Goal: Task Accomplishment & Management: Complete application form

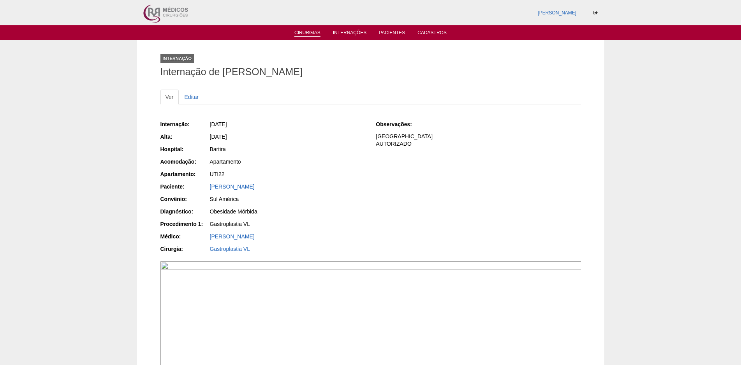
click at [318, 33] on link "Cirurgias" at bounding box center [307, 33] width 26 height 7
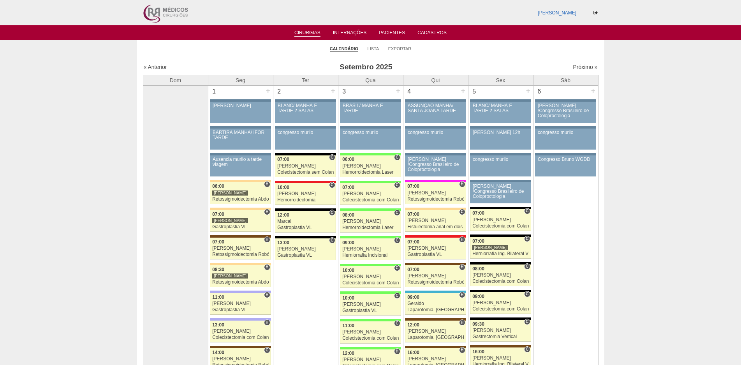
click at [594, 13] on icon at bounding box center [595, 13] width 4 height 5
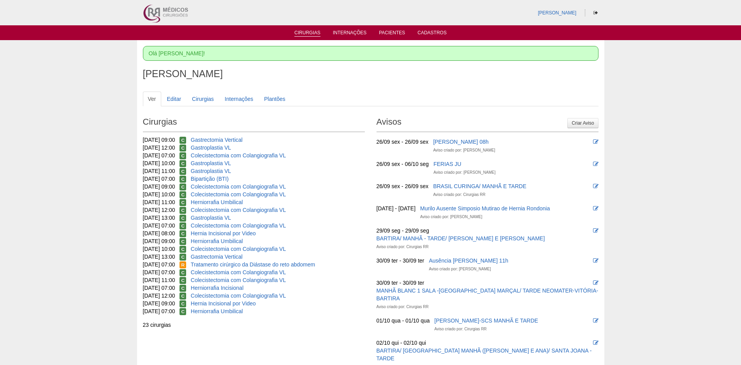
click at [318, 30] on li "Cirurgias" at bounding box center [307, 32] width 37 height 6
click at [311, 33] on link "Cirurgias" at bounding box center [307, 33] width 26 height 7
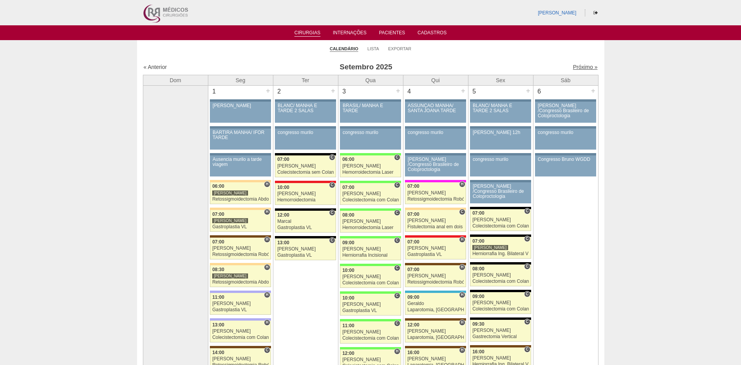
click at [582, 67] on link "Próximo »" at bounding box center [585, 67] width 25 height 6
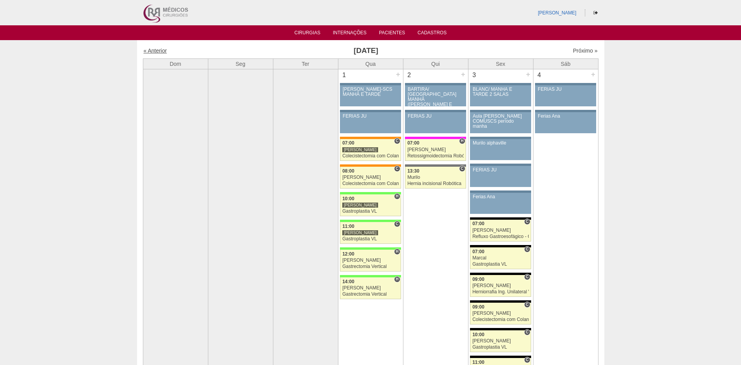
click at [160, 49] on link "« Anterior" at bounding box center [155, 50] width 23 height 6
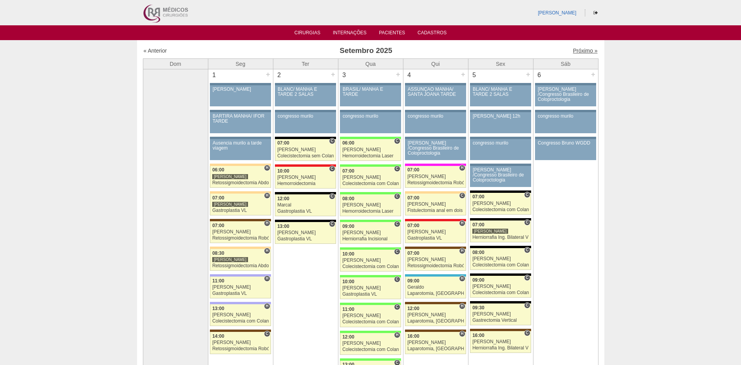
click at [573, 50] on link "Próximo »" at bounding box center [585, 50] width 25 height 6
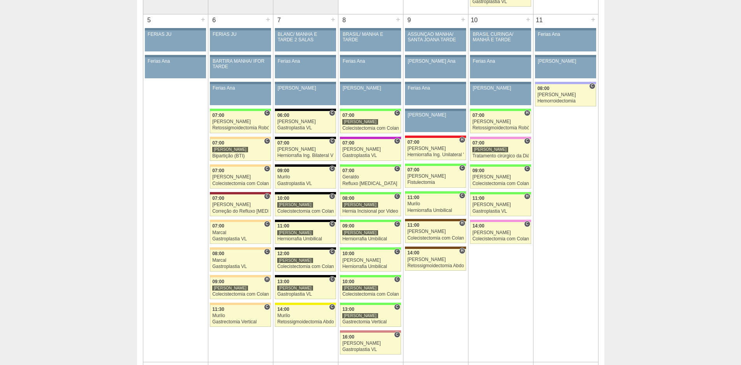
scroll to position [389, 0]
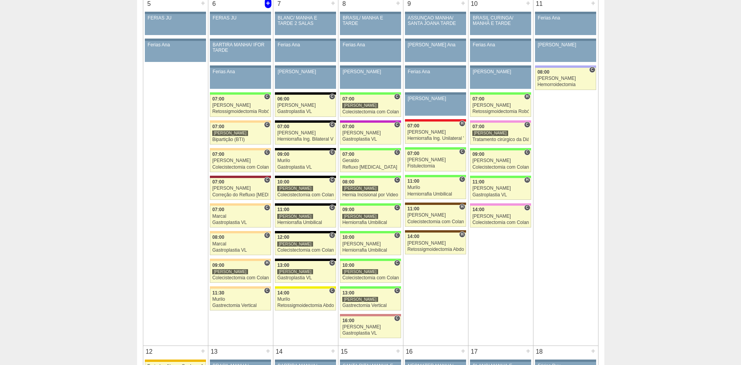
click at [265, 1] on div "+" at bounding box center [268, 3] width 7 height 10
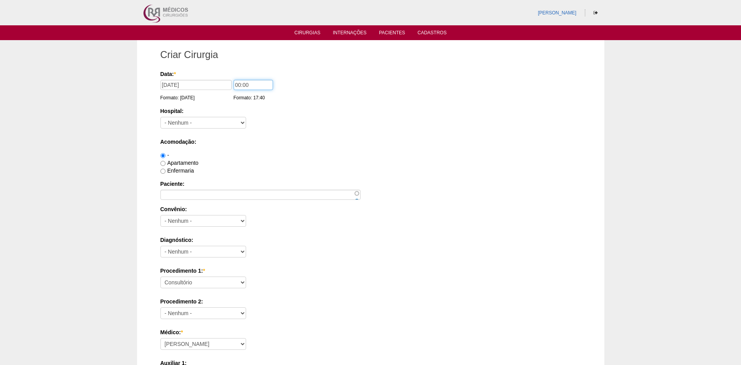
click at [236, 84] on input "00:00" at bounding box center [253, 85] width 39 height 10
type input "10:00"
click at [205, 126] on select "- Nenhum - 9 de Julho Albert Einstein Alvorada América Assunção Bartira Benefic…" at bounding box center [203, 123] width 86 height 12
click at [190, 122] on select "- Nenhum - 9 de Julho Albert Einstein Alvorada América Assunção Bartira Benefic…" at bounding box center [203, 123] width 86 height 12
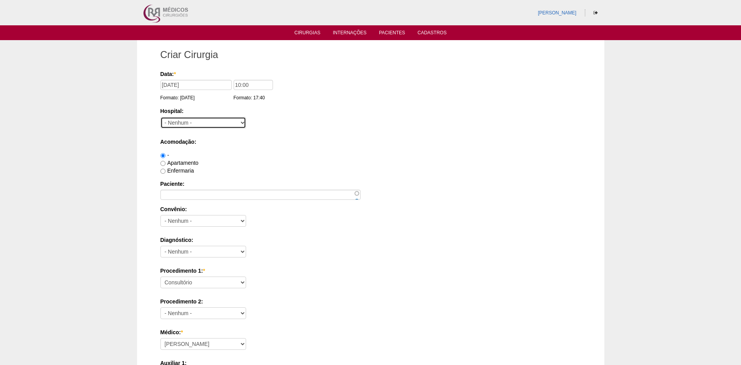
select select "44"
click at [160, 117] on select "- Nenhum - 9 de Julho Albert Einstein Alvorada América Assunção Bartira Benefic…" at bounding box center [203, 123] width 86 height 12
click at [172, 172] on label "Enfermaria" at bounding box center [176, 170] width 33 height 6
click at [165, 172] on input "Enfermaria" at bounding box center [162, 171] width 5 height 5
radio input "true"
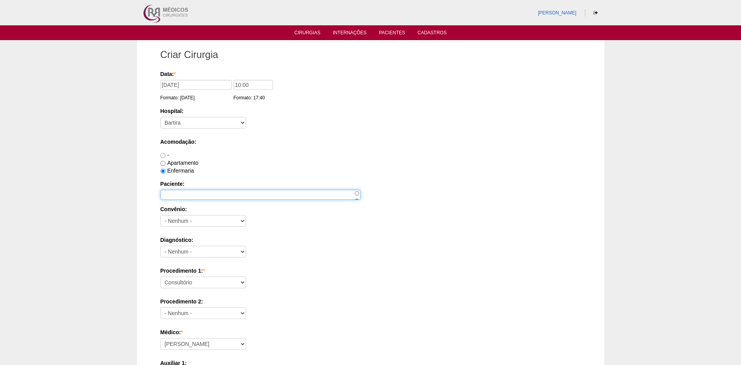
click at [202, 192] on input "Paciente:" at bounding box center [260, 195] width 200 height 10
type input "[DEMOGRAPHIC_DATA] [PERSON_NAME] DOS [PERSON_NAME]"
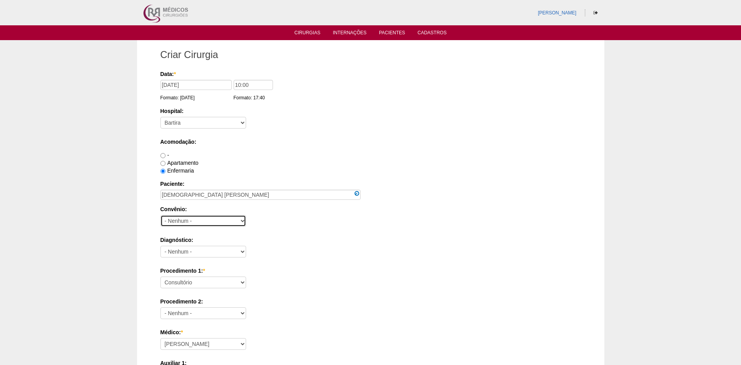
drag, startPoint x: 219, startPoint y: 220, endPoint x: 218, endPoint y: 216, distance: 4.6
click at [219, 220] on select "- Nenhum - Abet Afresp Allianz Amil Blue Life Caasp Cabesp Caixa de Pensões Car…" at bounding box center [203, 221] width 86 height 12
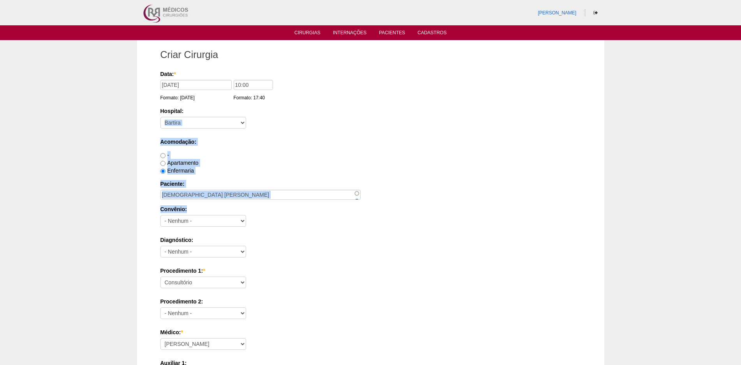
drag, startPoint x: 248, startPoint y: 163, endPoint x: 253, endPoint y: 209, distance: 46.3
click at [217, 220] on select "- Nenhum - Abet Afresp Allianz Amil Blue Life Caasp Cabesp Caixa de Pensões Car…" at bounding box center [203, 221] width 86 height 12
select select "26"
click at [160, 215] on select "- Nenhum - Abet Afresp Allianz Amil Blue Life Caasp Cabesp Caixa de Pensões Car…" at bounding box center [203, 221] width 86 height 12
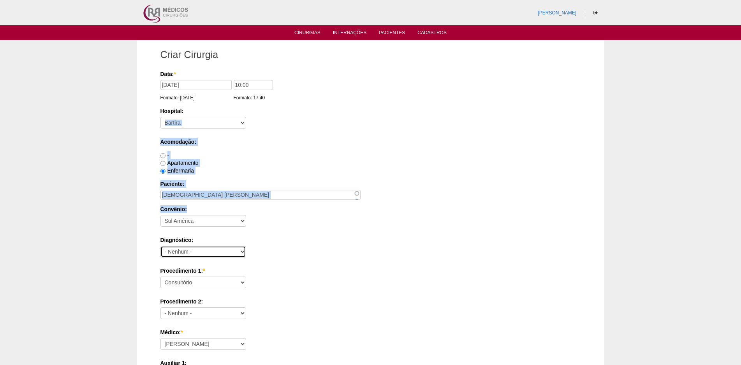
click at [209, 248] on select "- Nenhum - Abdome Agudo Abscesso Hepático Abscesso Perianal Abscesso Peritoneal…" at bounding box center [203, 252] width 86 height 12
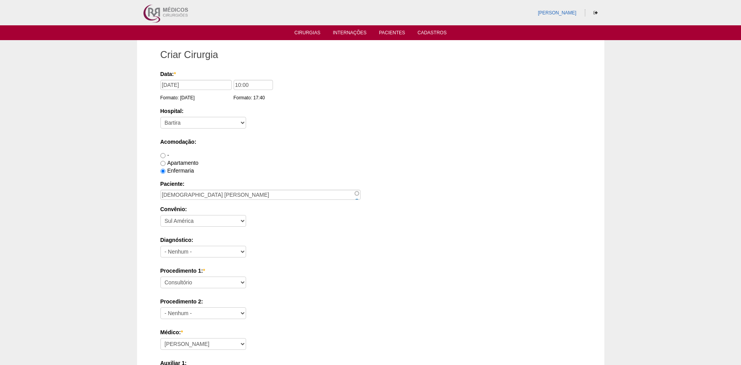
click at [383, 237] on label "Diagnóstico:" at bounding box center [370, 240] width 420 height 8
click at [246, 246] on select "- Nenhum - Abdome Agudo Abscesso Hepático Abscesso Perianal Abscesso Peritoneal…" at bounding box center [203, 252] width 86 height 12
click at [187, 251] on select "- Nenhum - Abdome Agudo Abscesso Hepático Abscesso Perianal Abscesso Peritoneal…" at bounding box center [203, 252] width 86 height 12
select select "3707"
click at [160, 246] on select "- Nenhum - Abdome Agudo Abscesso Hepático Abscesso Perianal Abscesso Peritoneal…" at bounding box center [203, 252] width 86 height 12
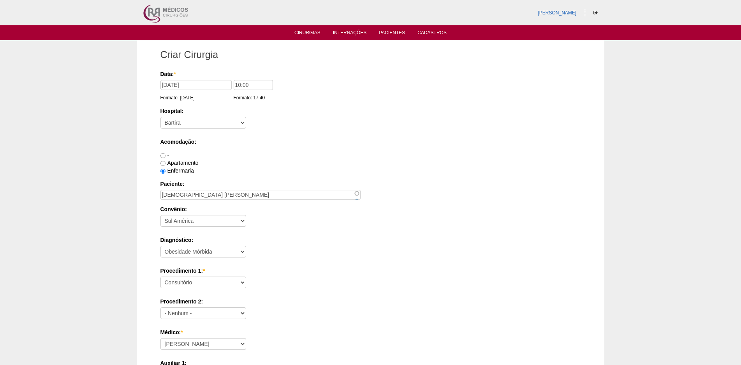
click at [252, 243] on label "Diagnóstico:" at bounding box center [370, 240] width 420 height 8
click at [246, 246] on select "- Nenhum - Abdome Agudo Abscesso Hepático Abscesso Perianal Abscesso Peritoneal…" at bounding box center [203, 252] width 86 height 12
click at [199, 288] on select "Consultório Abscesso Hepático - Drenagem Abscesso perianal Amputação Abdômino P…" at bounding box center [203, 282] width 86 height 12
click at [160, 276] on select "Consultório Abscesso Hepático - Drenagem Abscesso perianal Amputação Abdômino P…" at bounding box center [203, 282] width 86 height 12
click at [206, 281] on select "Consultório Abscesso Hepático - Drenagem Abscesso perianal Amputação Abdômino P…" at bounding box center [203, 282] width 86 height 12
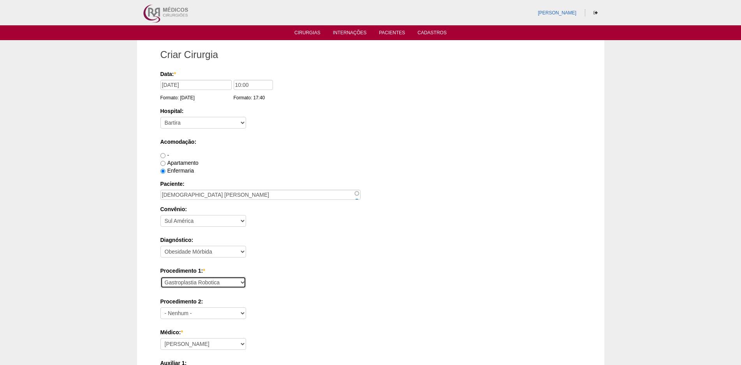
select select "3710"
click at [160, 276] on select "Consultório Abscesso Hepático - Drenagem Abscesso perianal Amputação Abdômino P…" at bounding box center [203, 282] width 86 height 12
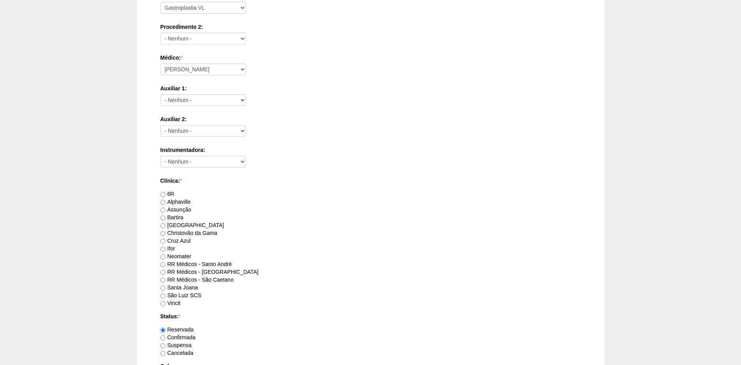
scroll to position [311, 0]
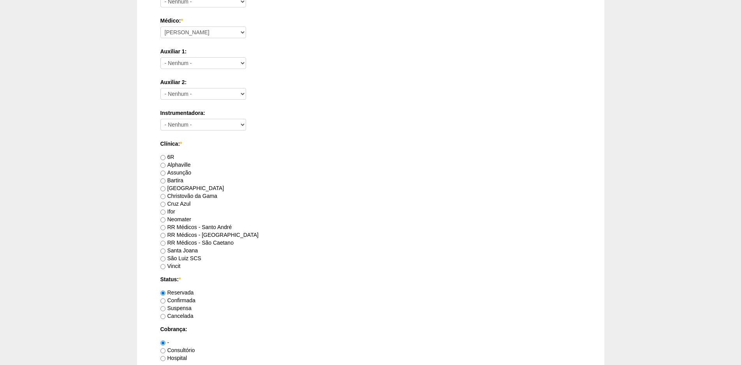
click at [176, 181] on label "Bartira" at bounding box center [171, 180] width 23 height 6
click at [165, 181] on input "Bartira" at bounding box center [162, 180] width 5 height 5
radio input "true"
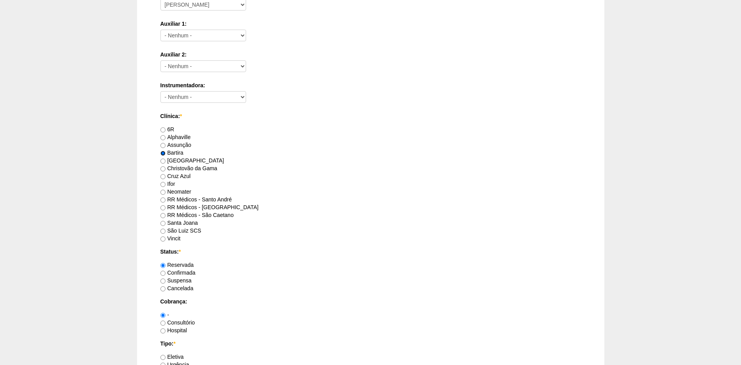
scroll to position [389, 0]
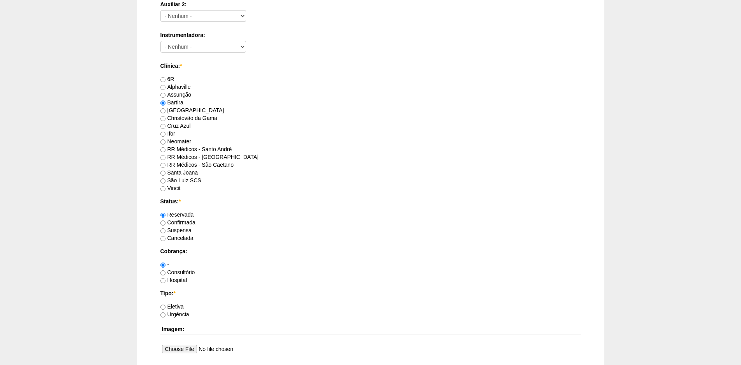
click at [180, 272] on label "Consultório" at bounding box center [177, 272] width 35 height 6
click at [165, 272] on input "Consultório" at bounding box center [162, 272] width 5 height 5
radio input "true"
click at [178, 304] on label "Eletiva" at bounding box center [171, 306] width 23 height 6
click at [165, 304] on input "Eletiva" at bounding box center [162, 306] width 5 height 5
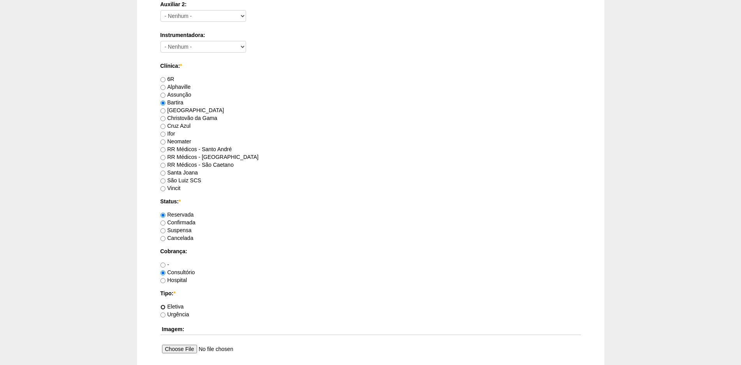
radio input "true"
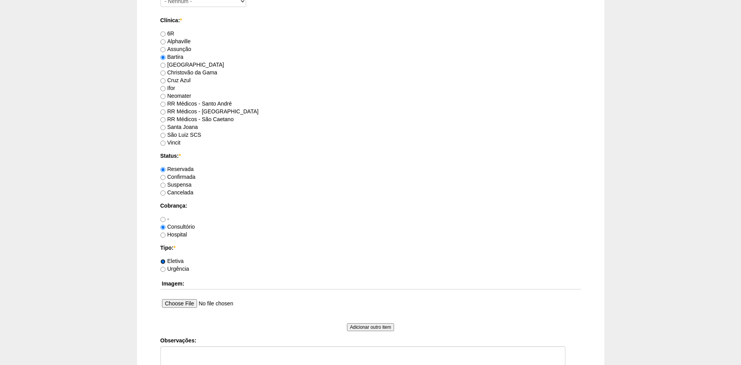
scroll to position [545, 0]
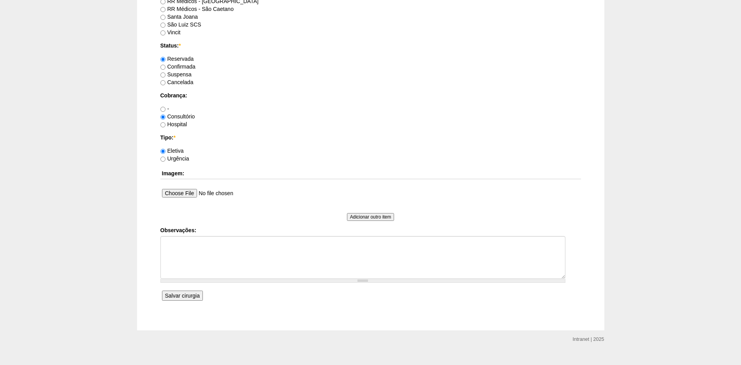
click at [183, 295] on input "Salvar cirurgia" at bounding box center [182, 295] width 41 height 10
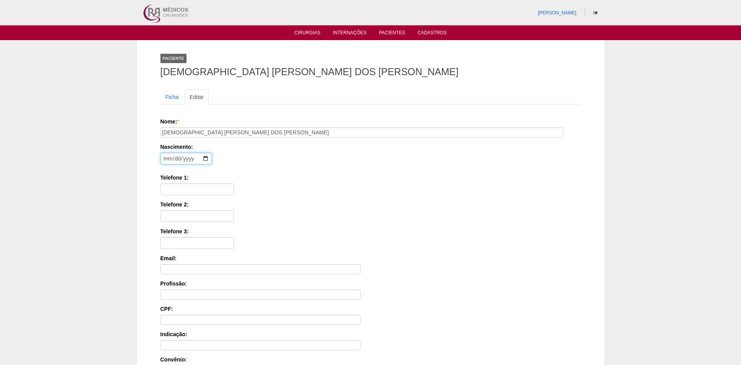
click at [165, 158] on input "date" at bounding box center [185, 159] width 51 height 12
click at [167, 160] on input "date" at bounding box center [185, 159] width 51 height 12
type input "[DATE]"
click at [174, 185] on input "Telefone 1:" at bounding box center [197, 189] width 74 height 12
type input "11958407255"
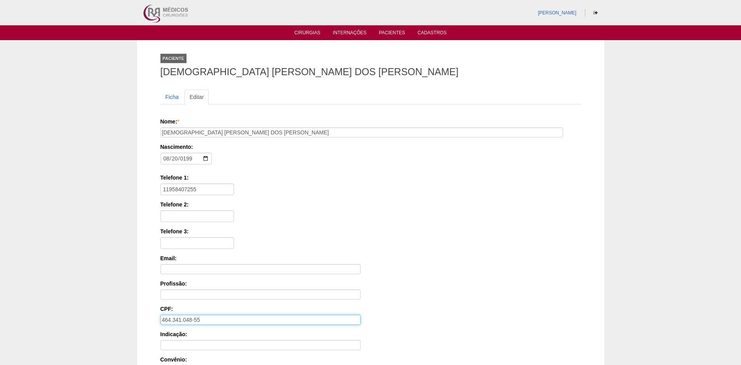
type input "464.341.048-55"
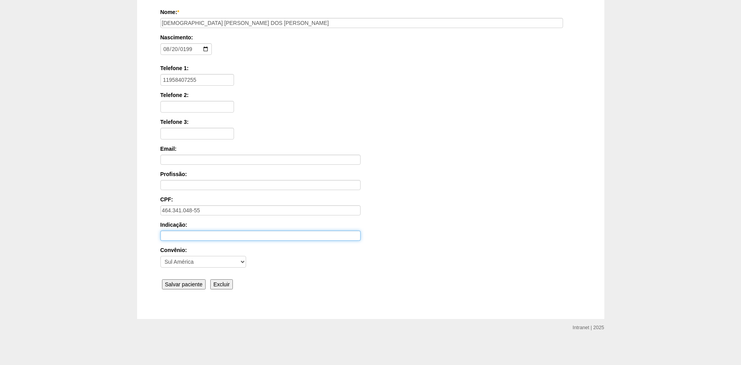
scroll to position [110, 0]
click at [183, 286] on input "Salvar paciente" at bounding box center [184, 283] width 44 height 10
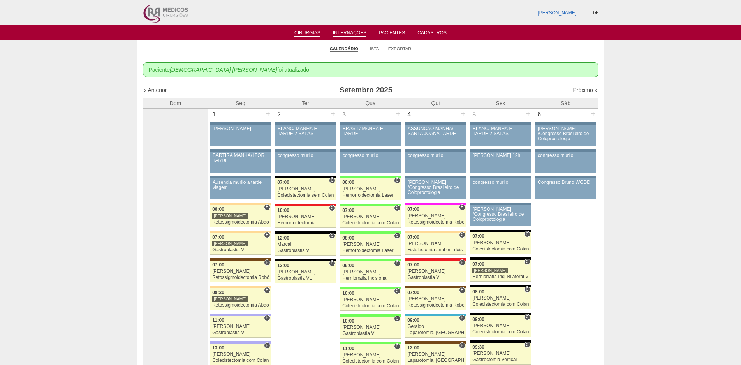
click at [346, 32] on link "Internações" at bounding box center [350, 33] width 34 height 7
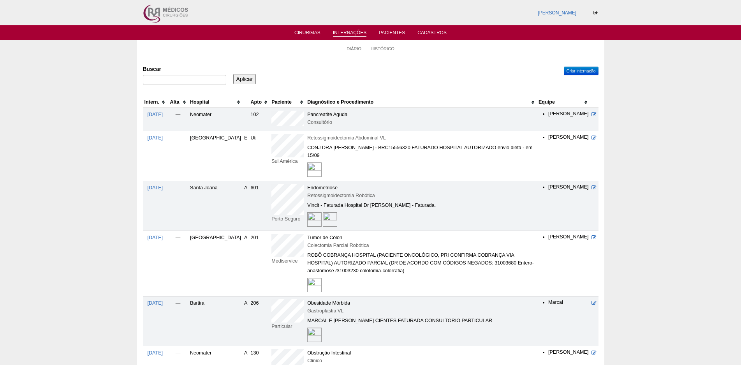
click at [222, 100] on th "Hospital" at bounding box center [215, 102] width 54 height 11
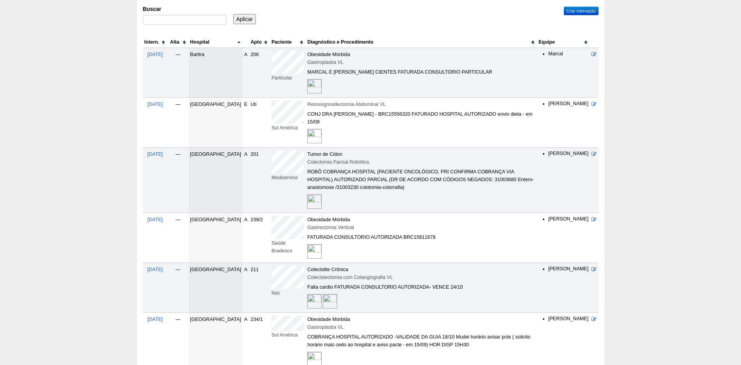
scroll to position [39, 0]
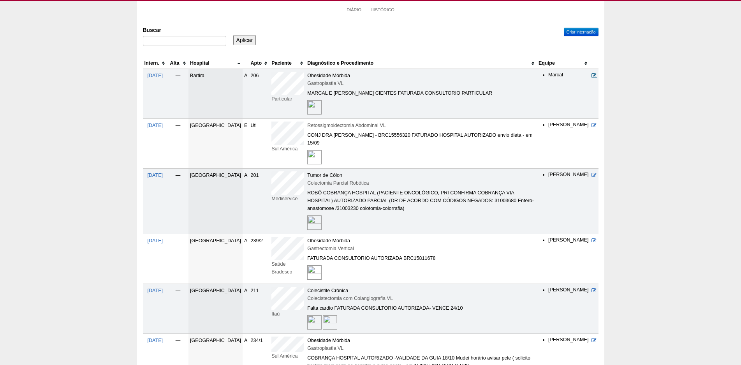
click at [595, 76] on icon at bounding box center [593, 75] width 5 height 5
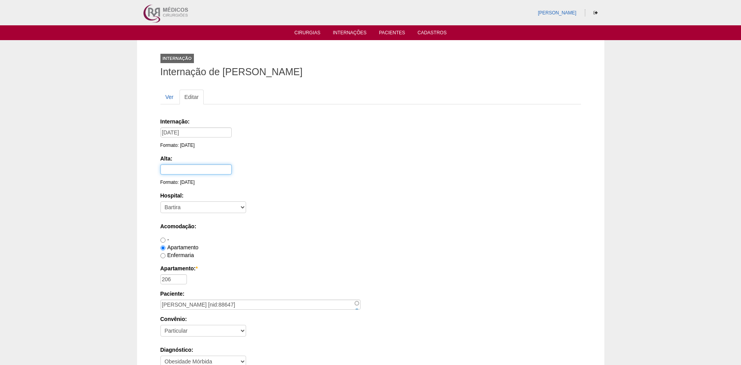
click at [183, 169] on input "text" at bounding box center [195, 169] width 71 height 10
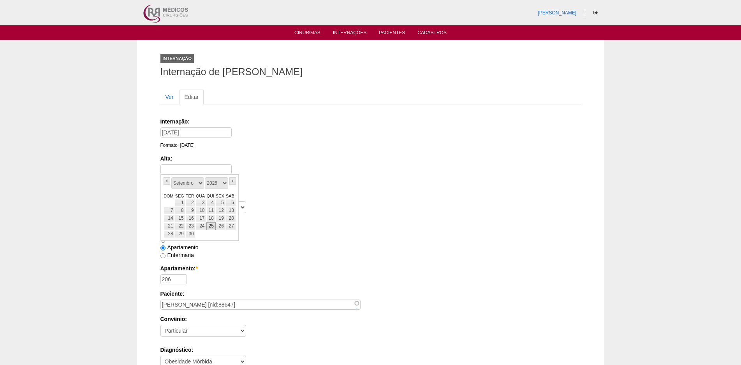
click at [208, 225] on link "25" at bounding box center [210, 226] width 9 height 8
type input "[DATE]"
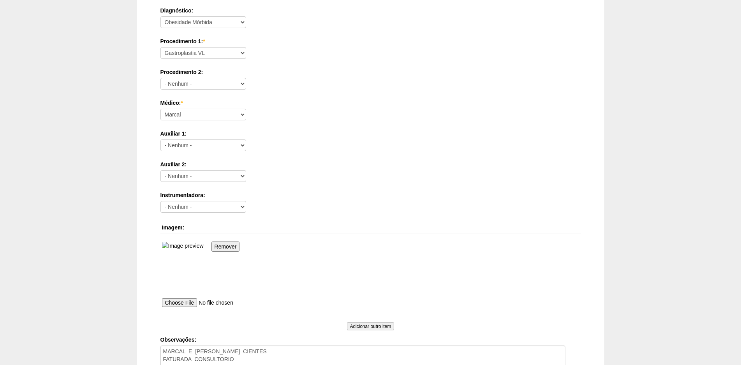
scroll to position [484, 0]
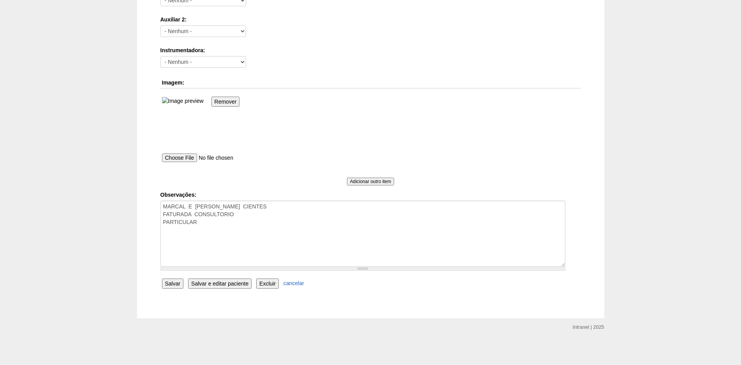
click at [172, 285] on input "Salvar" at bounding box center [173, 283] width 22 height 10
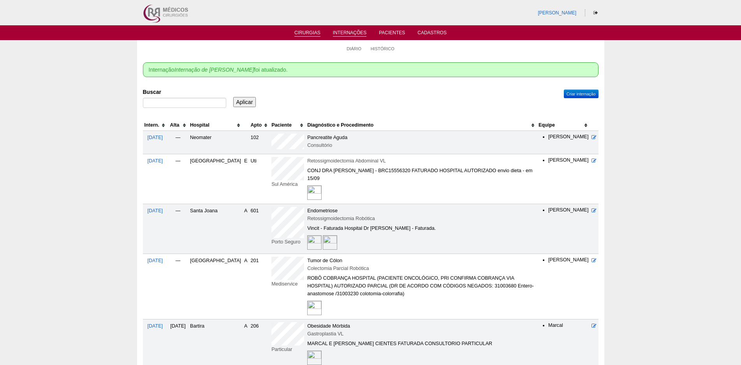
click at [310, 29] on ul "Cirurgias Internações Pacientes Cadastros" at bounding box center [370, 32] width 741 height 15
click at [310, 33] on link "Cirurgias" at bounding box center [307, 33] width 26 height 7
